Goal: Task Accomplishment & Management: Use online tool/utility

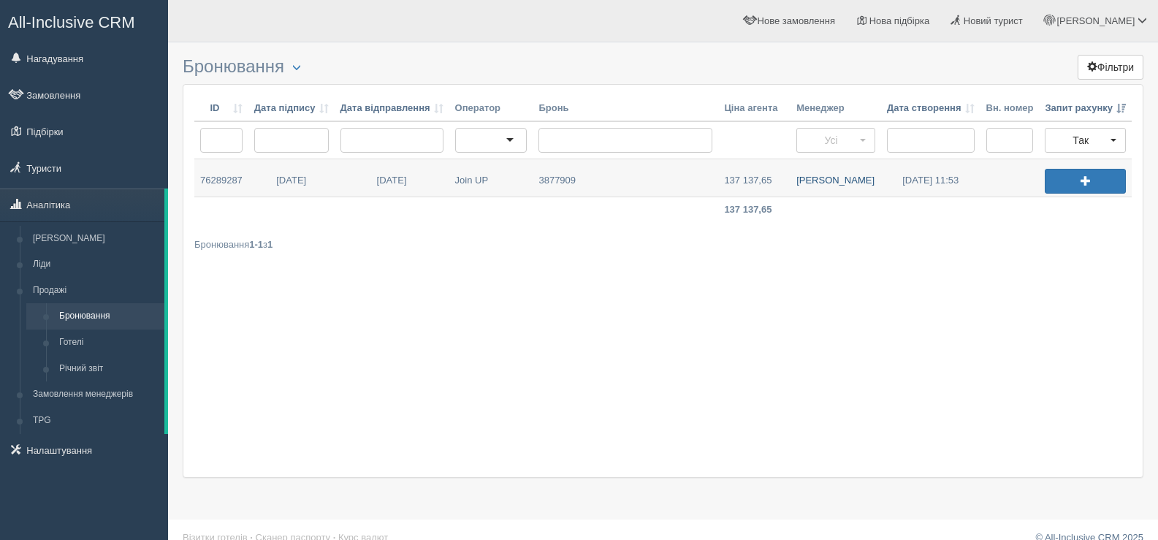
click at [833, 180] on link "[PERSON_NAME]" at bounding box center [836, 177] width 90 height 37
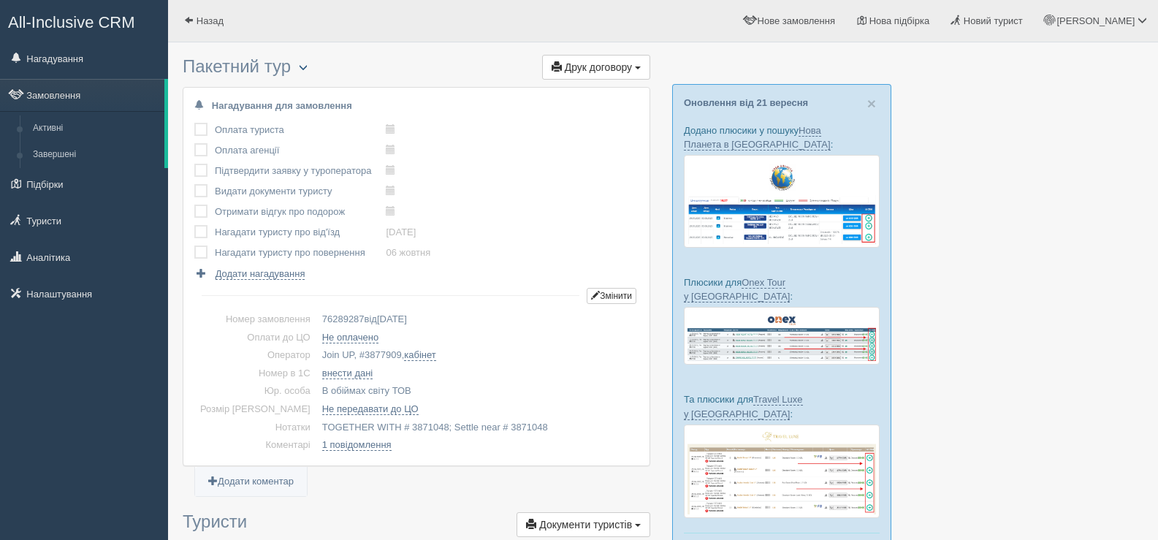
click at [306, 64] on span "button" at bounding box center [303, 67] width 9 height 9
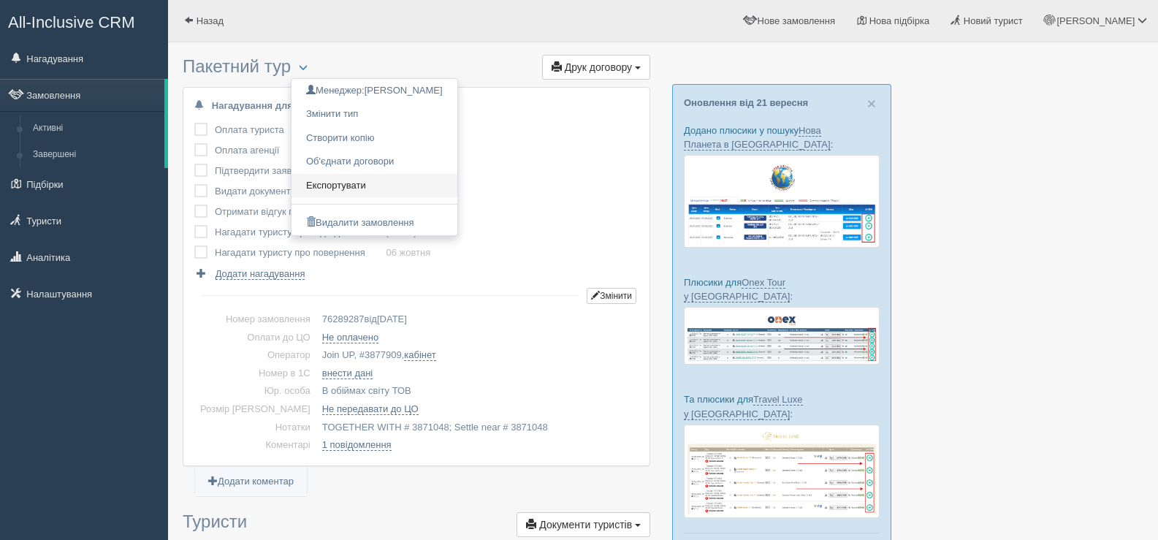
click at [325, 183] on link "Експортувати" at bounding box center [375, 186] width 166 height 24
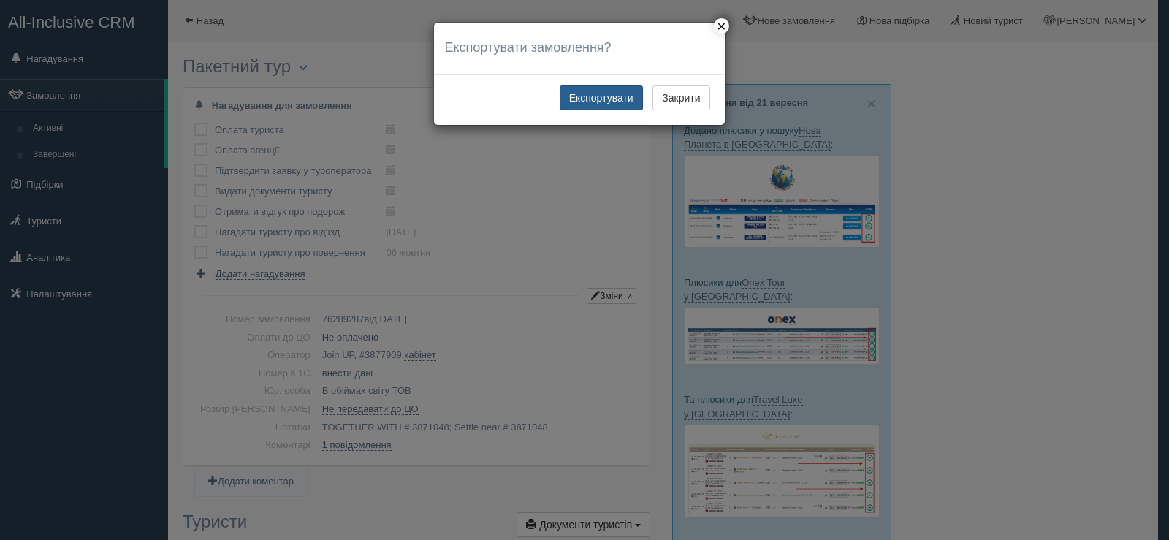
click at [605, 90] on button "Експортувати" at bounding box center [601, 97] width 83 height 25
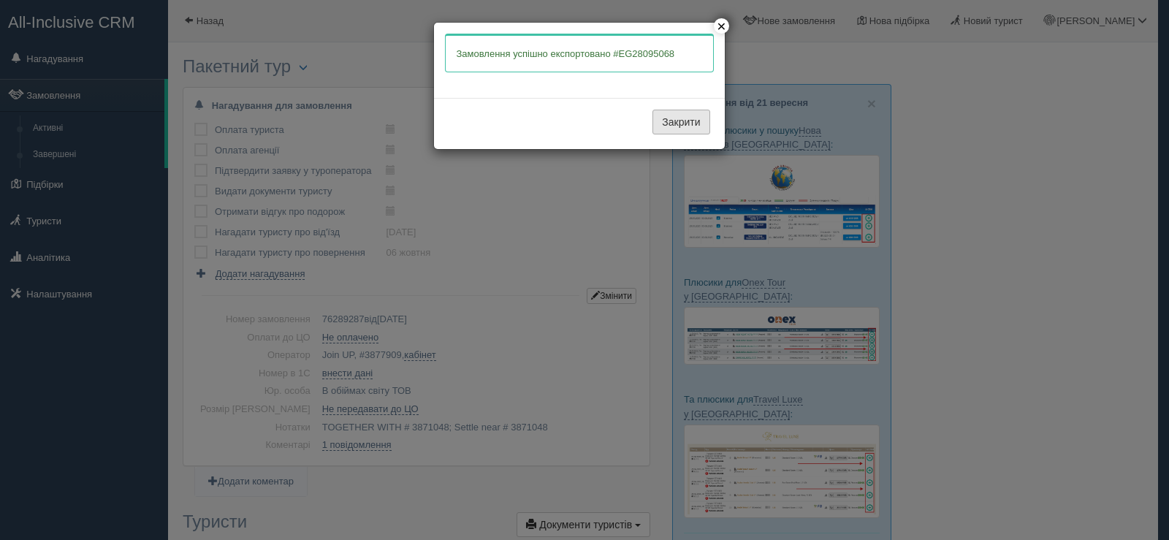
click at [666, 125] on button "Закрити" at bounding box center [681, 122] width 57 height 25
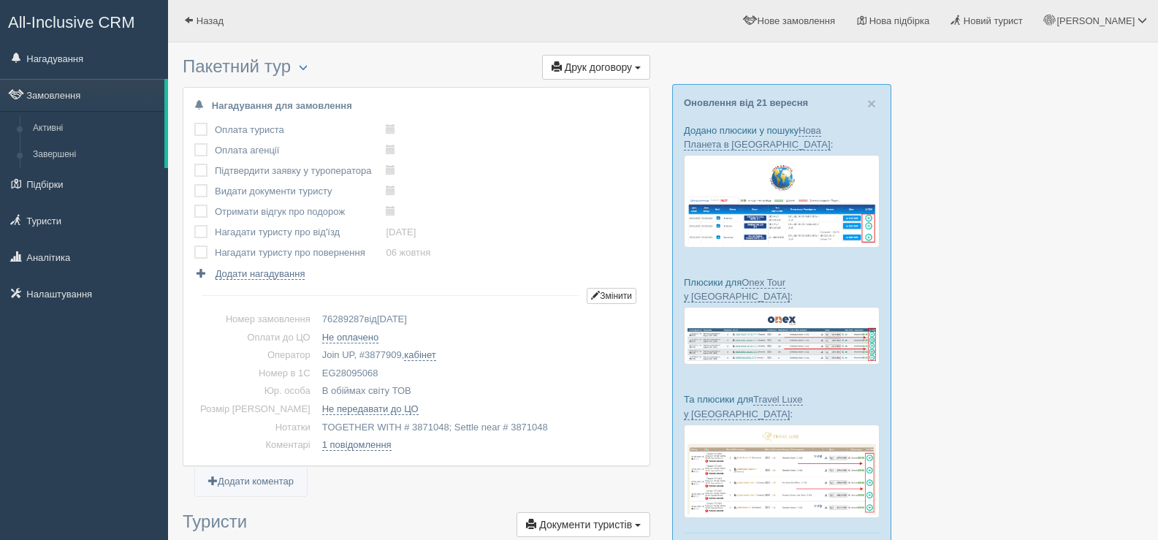
drag, startPoint x: 355, startPoint y: 372, endPoint x: 291, endPoint y: 373, distance: 64.3
click at [316, 373] on td "EG28095068" at bounding box center [477, 374] width 322 height 18
copy td "EG28095068"
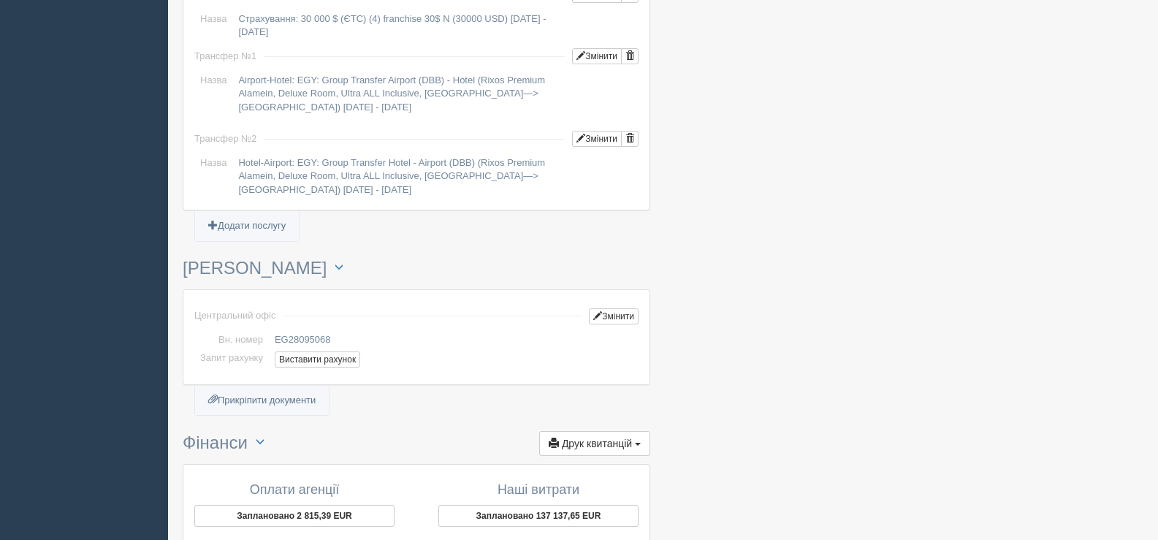
scroll to position [1388, 0]
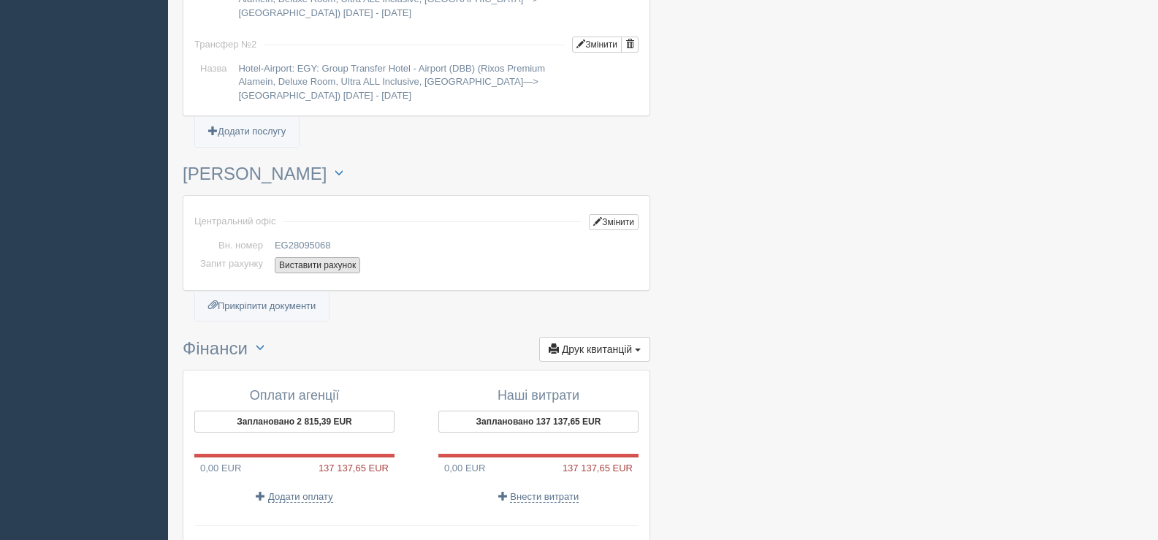
click at [324, 262] on button "Виставити рахунок" at bounding box center [317, 265] width 85 height 16
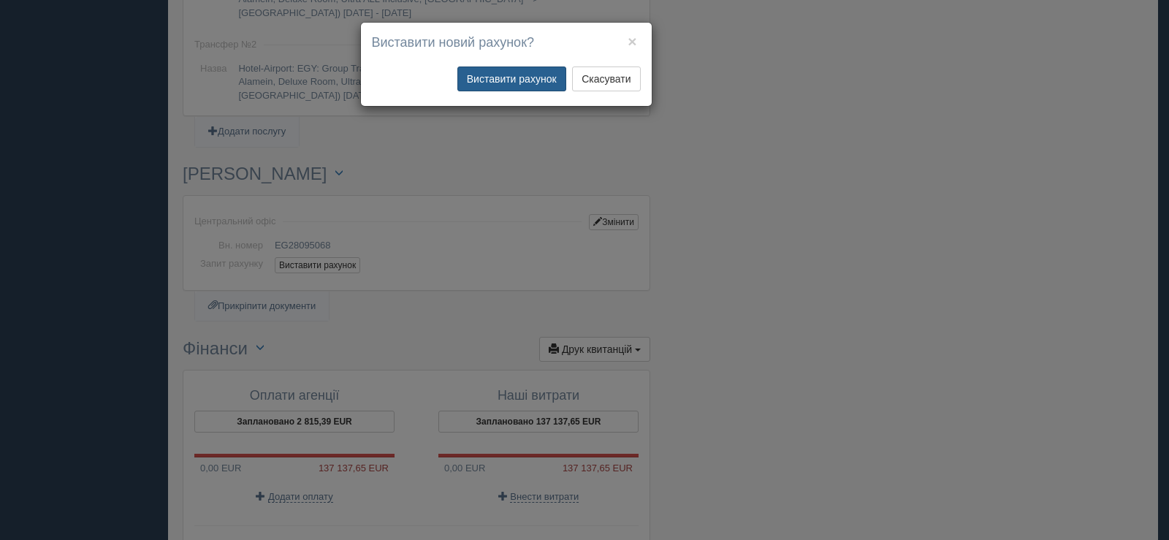
click at [503, 74] on button "Виставити рахунок" at bounding box center [511, 78] width 109 height 25
